Goal: Task Accomplishment & Management: Manage account settings

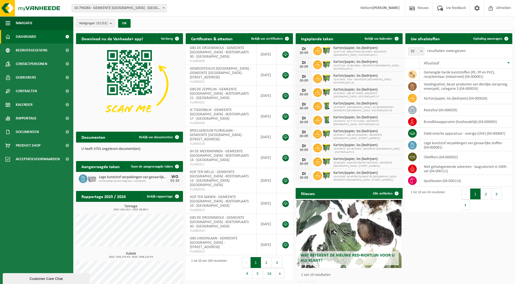
click at [113, 23] on b "submit" at bounding box center [112, 23] width 5 height 8
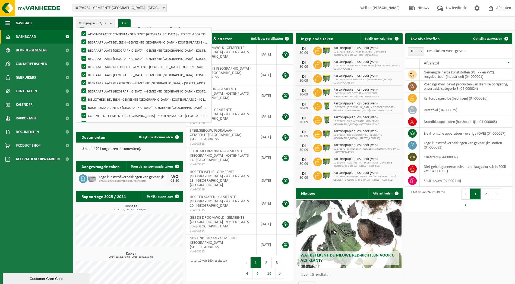
scroll to position [36, 0]
click at [243, 12] on div "Vestiging: 10-794284 - GEMEENTE BEVEREN - BEVEREN-WAAS 10-881464 - ADMINISTRATI…" at bounding box center [257, 8] width 515 height 17
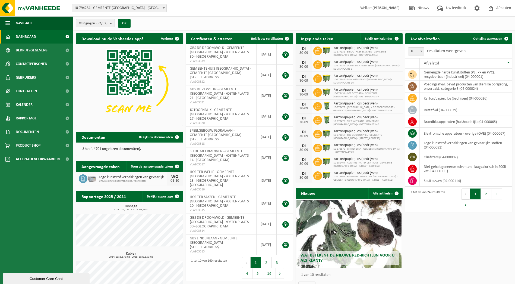
click at [165, 7] on b at bounding box center [164, 7] width 2 height 1
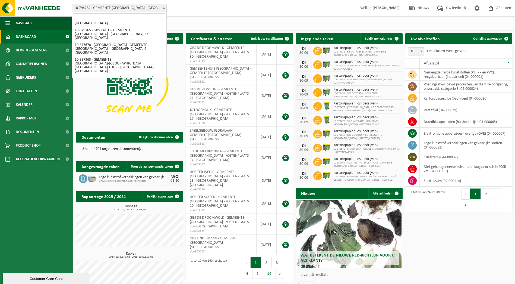
scroll to position [272, 0]
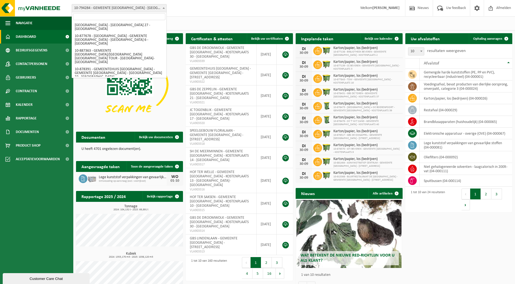
click at [208, 19] on div "Vestigingen (52/52) Alles selecteren Alles deselecteren Actieve selecteren GEME…" at bounding box center [294, 23] width 442 height 14
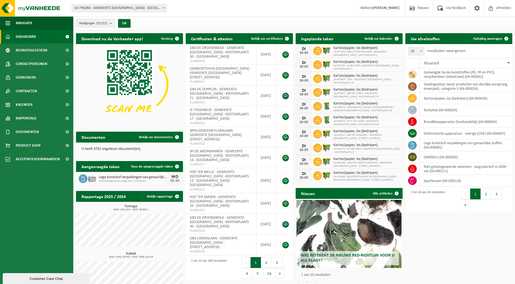
click at [114, 23] on b "submit" at bounding box center [112, 23] width 5 height 8
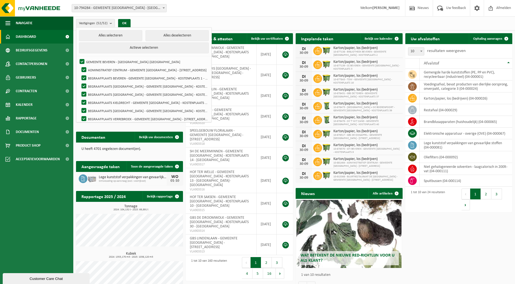
scroll to position [0, 0]
click at [163, 36] on button "Alles deselecteren" at bounding box center [177, 35] width 63 height 11
checkbox input "false"
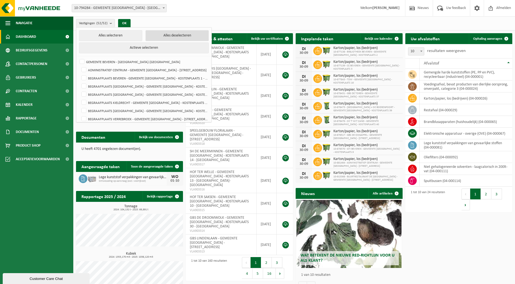
checkbox input "false"
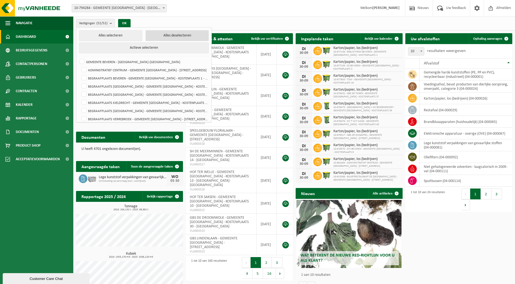
checkbox input "false"
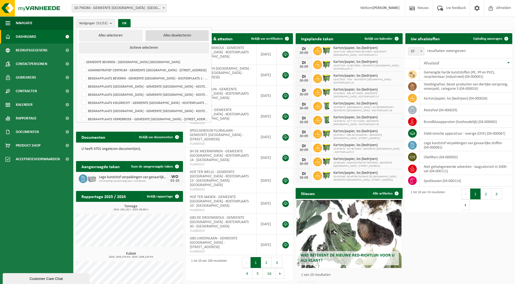
checkbox input "false"
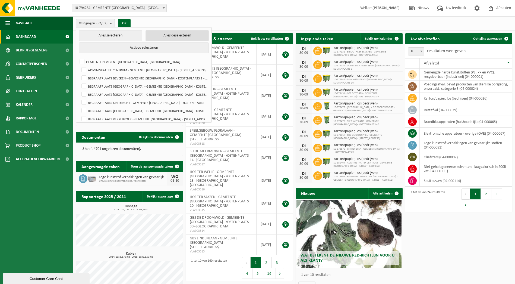
checkbox input "false"
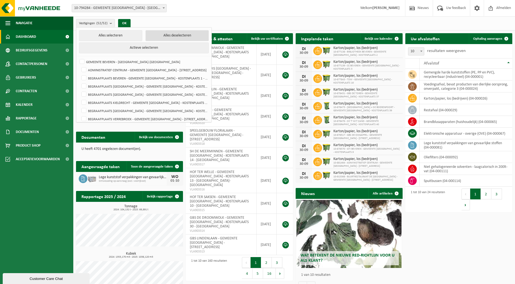
checkbox input "false"
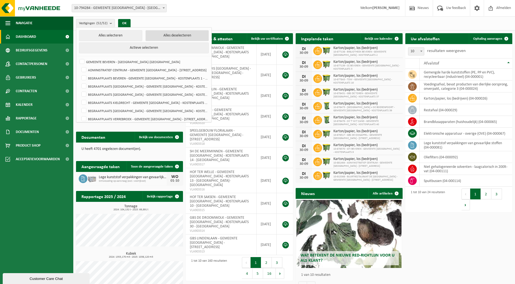
checkbox input "false"
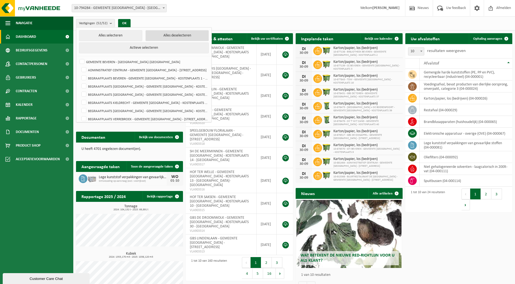
checkbox input "false"
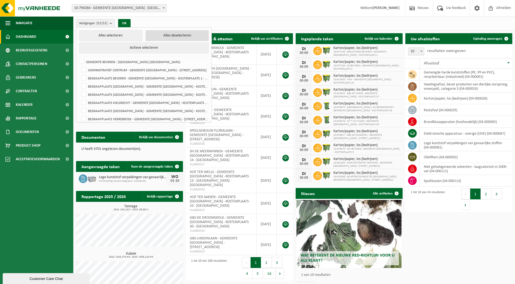
checkbox input "false"
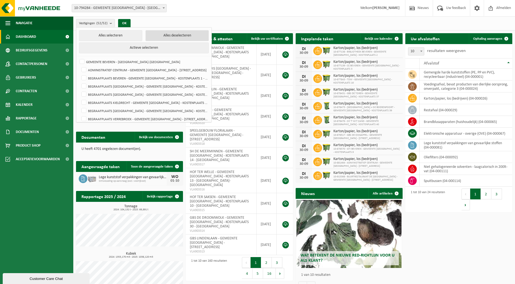
checkbox input "false"
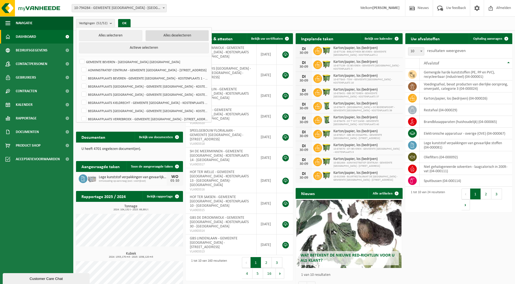
checkbox input "false"
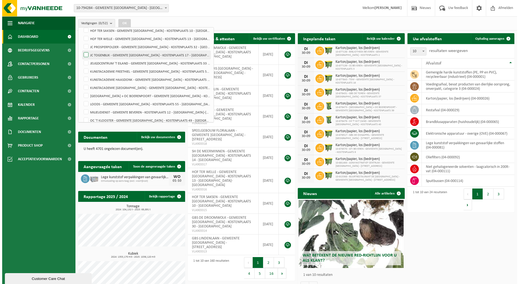
scroll to position [244, 0]
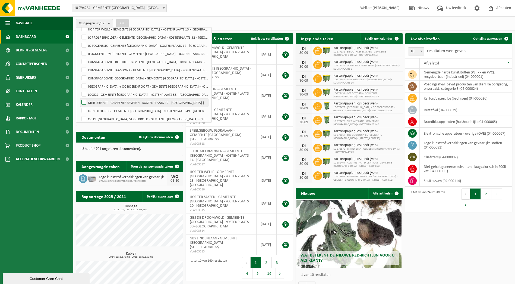
click at [142, 101] on label "MILIEUDIENST - GEMEENTE BEVEREN - KOSTENPLAATS 12 - BEVEREN-WAAS" at bounding box center [144, 102] width 128 height 8
click at [80, 98] on input "MILIEUDIENST - GEMEENTE BEVEREN - KOSTENPLAATS 12 - BEVEREN-WAAS" at bounding box center [79, 98] width 0 height 0
checkbox input "true"
click at [125, 23] on button "OK" at bounding box center [122, 23] width 12 height 9
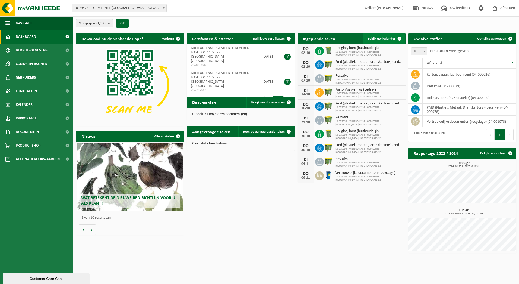
click at [392, 39] on span "Bekijk uw kalender" at bounding box center [382, 39] width 28 height 4
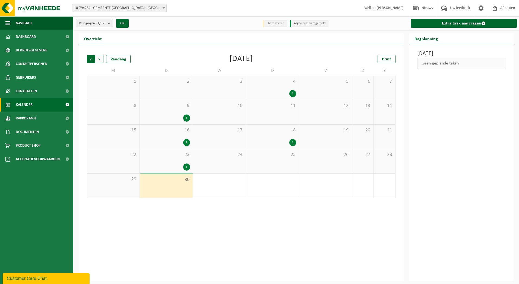
click at [102, 58] on span "Volgende" at bounding box center [99, 59] width 8 height 8
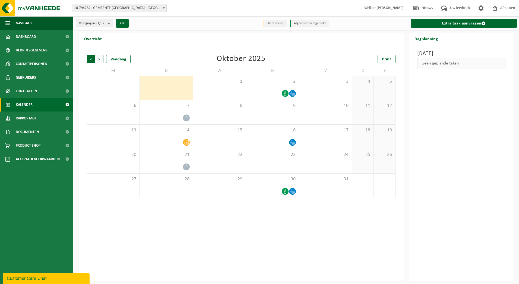
click at [101, 58] on span "Volgende" at bounding box center [99, 59] width 8 height 8
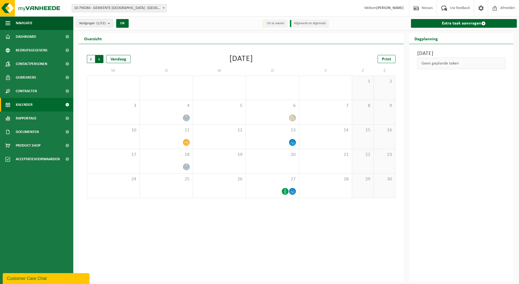
click at [91, 58] on span "Vorige" at bounding box center [91, 59] width 8 height 8
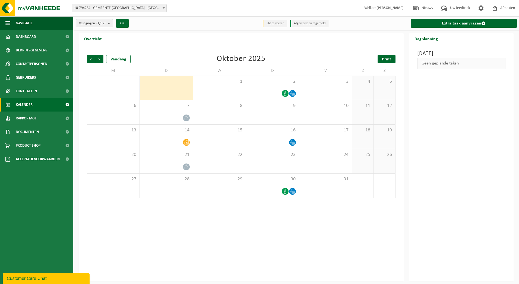
click at [394, 59] on link "Print" at bounding box center [387, 59] width 18 height 8
click at [22, 37] on span "Dashboard" at bounding box center [26, 37] width 20 height 14
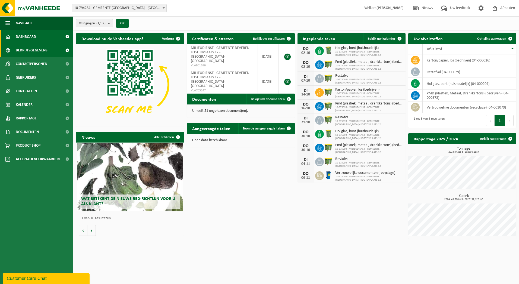
click at [31, 53] on span "Bedrijfsgegevens" at bounding box center [32, 50] width 32 height 14
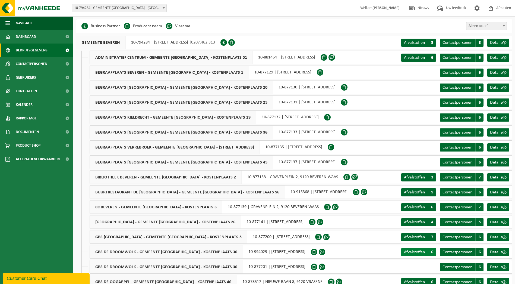
click at [414, 252] on span "Afvalstoffen" at bounding box center [414, 252] width 21 height 4
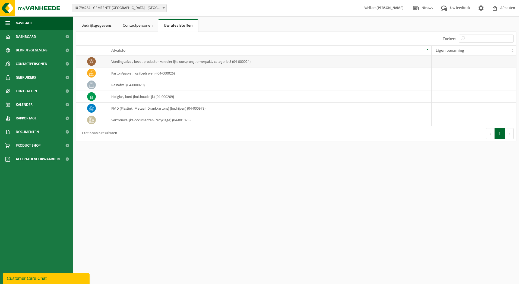
click at [91, 62] on icon at bounding box center [91, 61] width 5 height 5
click at [200, 214] on html "Vestiging: 10-794284 - GEMEENTE [GEOGRAPHIC_DATA] - [GEOGRAPHIC_DATA]-[GEOGRAPH…" at bounding box center [259, 142] width 519 height 284
click at [205, 190] on html "Vestiging: 10-794284 - GEMEENTE [GEOGRAPHIC_DATA] - [GEOGRAPHIC_DATA]-[GEOGRAPH…" at bounding box center [259, 142] width 519 height 284
